Goal: Check status

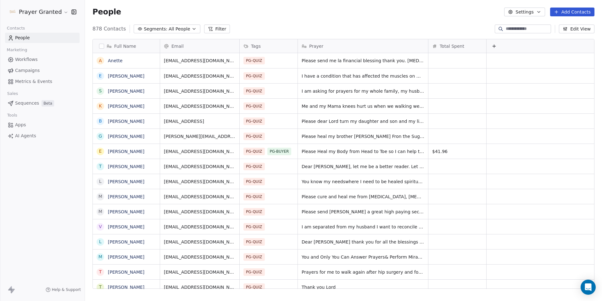
scroll to position [260, 512]
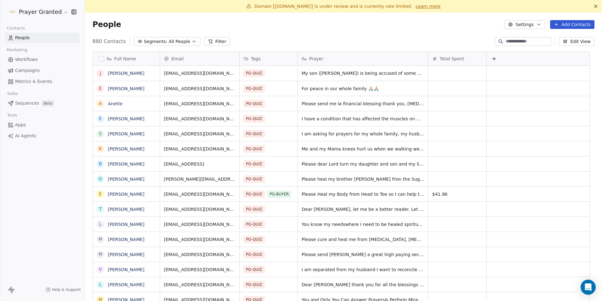
scroll to position [260, 508]
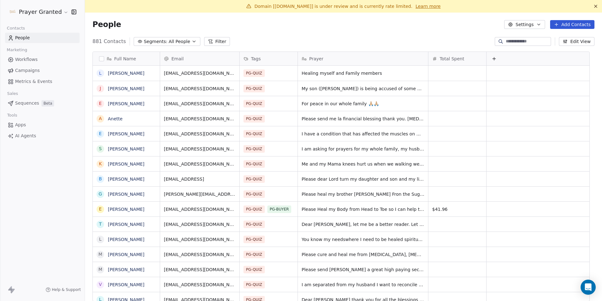
click at [27, 60] on span "Workflows" at bounding box center [26, 59] width 23 height 7
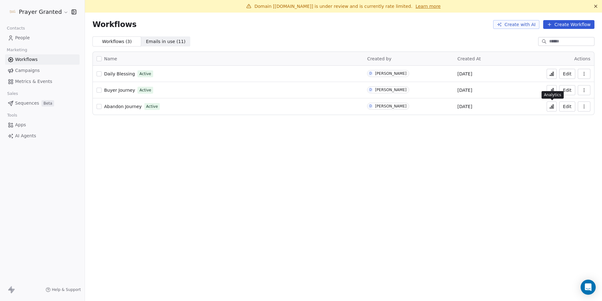
click at [550, 108] on icon at bounding box center [550, 108] width 1 height 1
drag, startPoint x: 259, startPoint y: 6, endPoint x: 352, endPoint y: 7, distance: 92.8
click at [352, 7] on span "Domain [[DOMAIN_NAME]] is under review and is currently rate limited." at bounding box center [333, 6] width 158 height 5
copy span "Domain [prayersgranted.com] is under review"
